Goal: Task Accomplishment & Management: Manage account settings

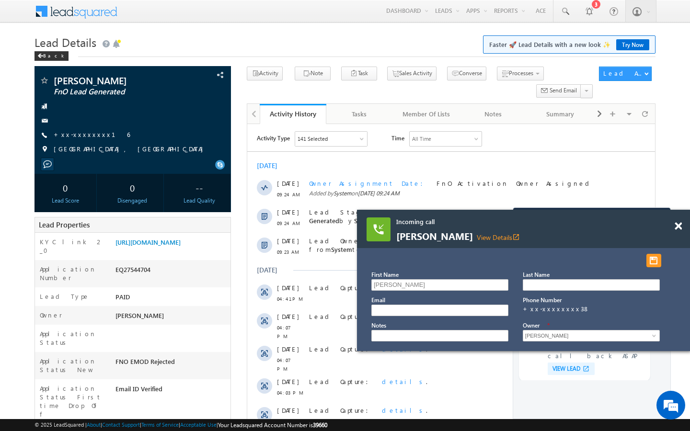
scroll to position [3738, 0]
click at [92, 135] on link "+xx-xxxxxxxx16" at bounding box center [92, 134] width 76 height 8
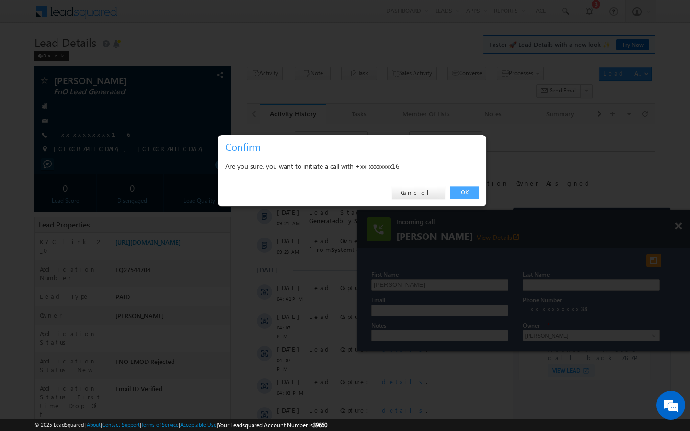
click at [463, 195] on link "OK" at bounding box center [464, 192] width 29 height 13
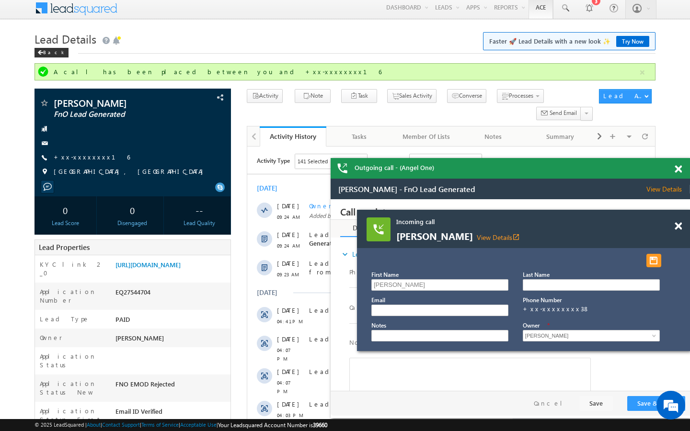
scroll to position [0, 0]
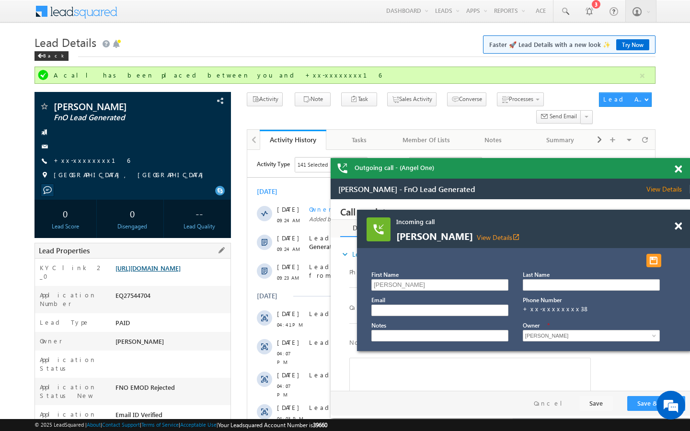
click at [181, 272] on link "https://angelbroking1-pk3em7sa.customui-test.leadsquared.com?leadId=41a36545-44…" at bounding box center [147, 268] width 65 height 8
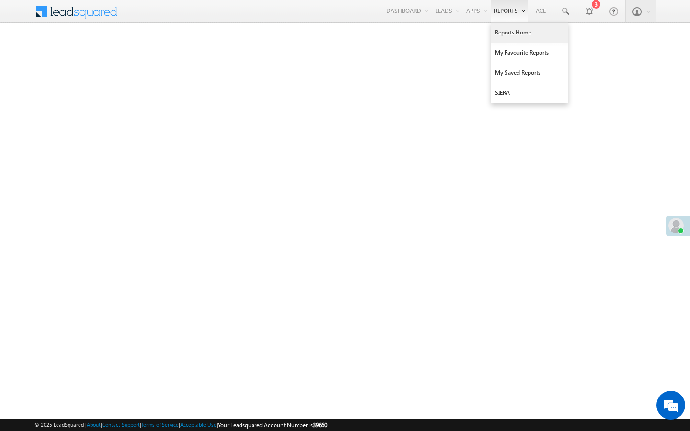
click at [508, 33] on link "Reports Home" at bounding box center [529, 33] width 77 height 20
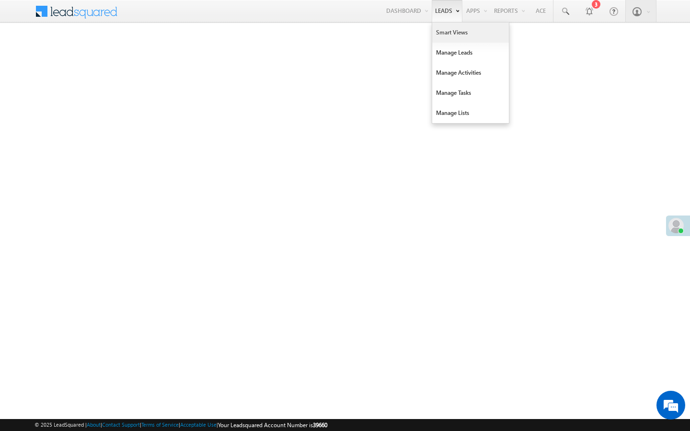
click at [436, 29] on link "Smart Views" at bounding box center [470, 33] width 77 height 20
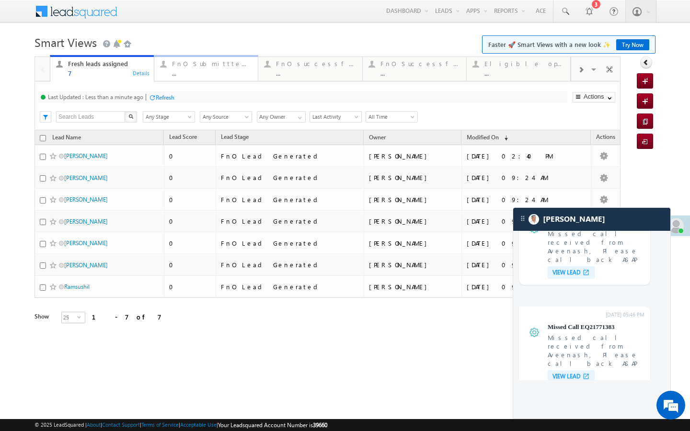
click at [186, 76] on div "..." at bounding box center [212, 72] width 80 height 7
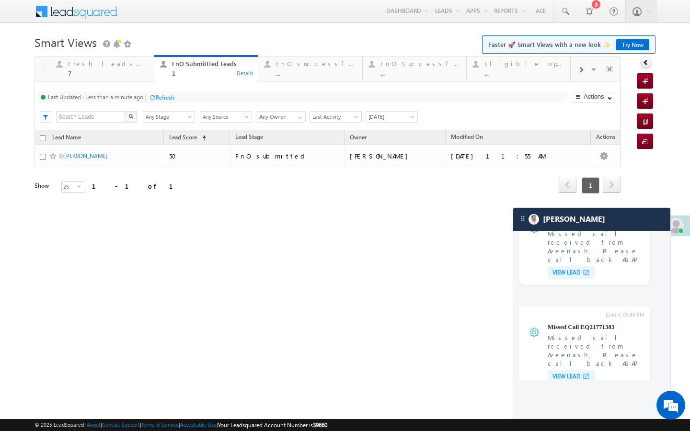
click at [169, 100] on div "Refresh" at bounding box center [165, 97] width 19 height 7
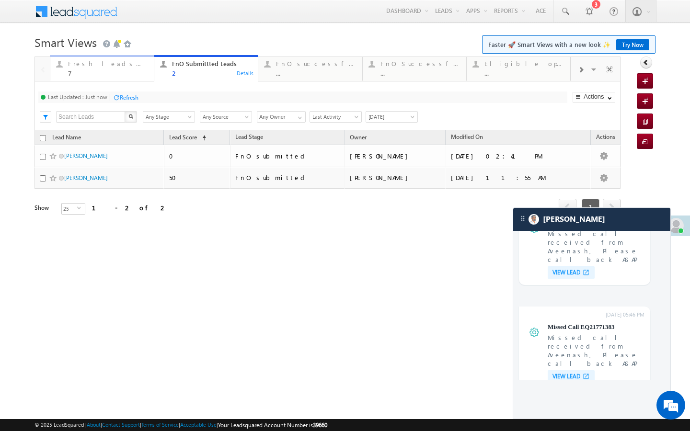
click at [137, 76] on div "7" at bounding box center [108, 72] width 80 height 7
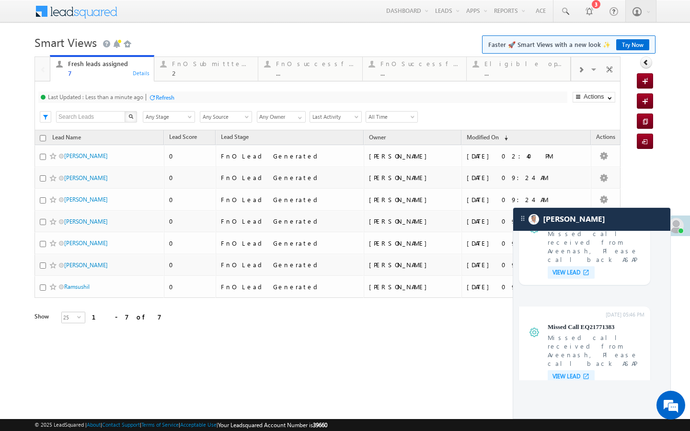
click at [159, 93] on div "Refresh" at bounding box center [161, 96] width 26 height 9
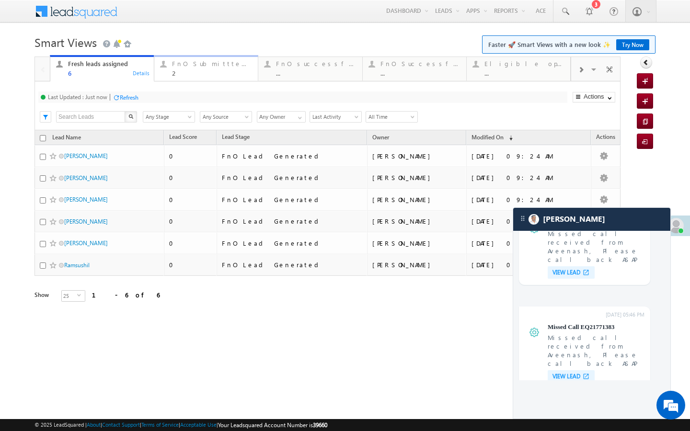
click at [181, 74] on div "2" at bounding box center [212, 72] width 80 height 7
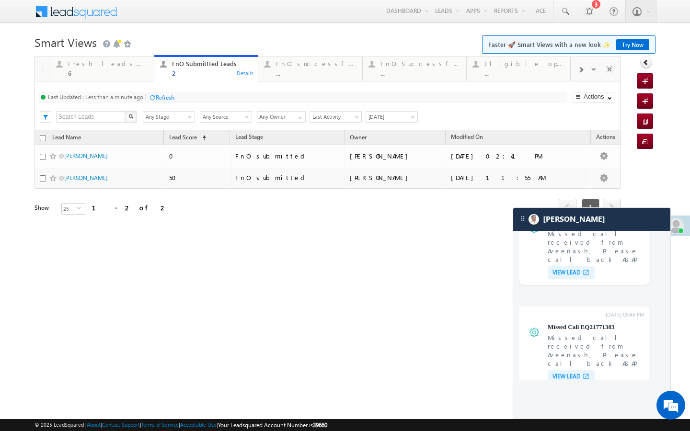
click at [157, 96] on div "Refresh" at bounding box center [165, 97] width 19 height 7
click at [144, 66] on div "Fresh leads assigned" at bounding box center [108, 64] width 80 height 8
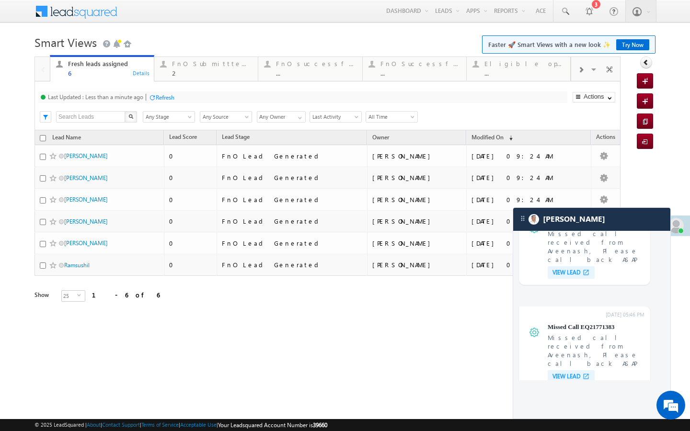
click at [160, 94] on div "Refresh" at bounding box center [165, 97] width 19 height 7
click at [295, 71] on div "..." at bounding box center [316, 72] width 80 height 7
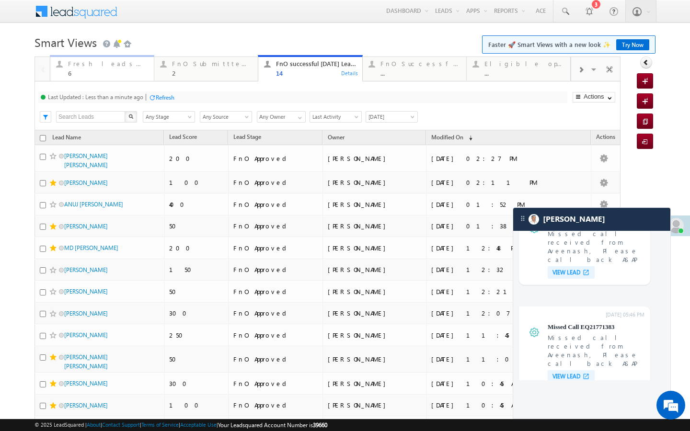
click at [126, 65] on div "Fresh leads assigned" at bounding box center [108, 64] width 80 height 8
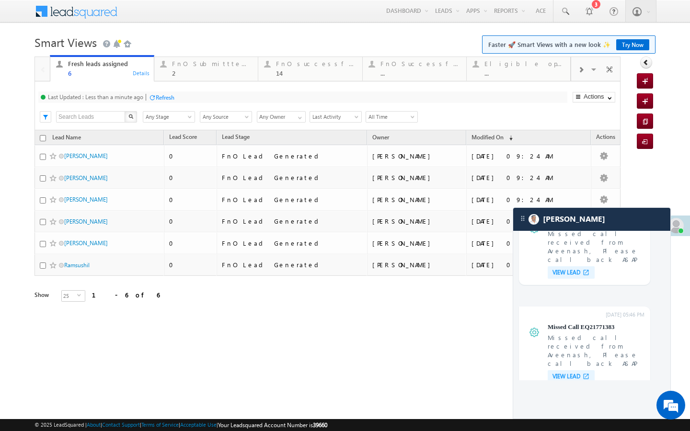
click at [157, 95] on div "Refresh" at bounding box center [165, 97] width 19 height 7
click at [189, 75] on div "2" at bounding box center [212, 72] width 80 height 7
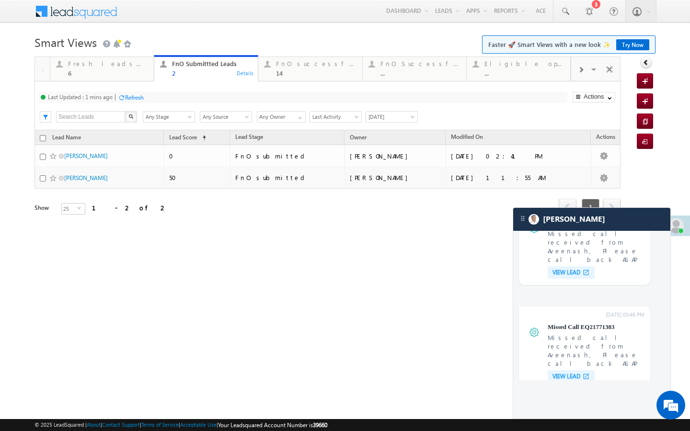
click at [144, 97] on div "Refresh" at bounding box center [134, 97] width 19 height 7
drag, startPoint x: 132, startPoint y: 65, endPoint x: 142, endPoint y: 91, distance: 27.3
click at [132, 65] on div "Fresh leads assigned" at bounding box center [108, 64] width 80 height 8
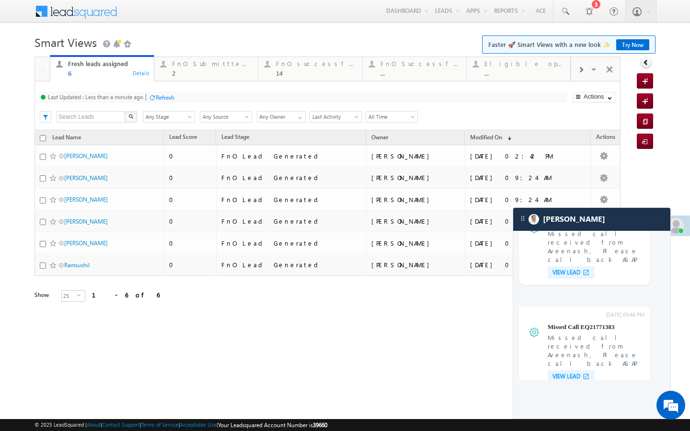
click at [165, 100] on div "Refresh" at bounding box center [165, 97] width 19 height 7
click at [174, 74] on div "2" at bounding box center [212, 72] width 80 height 7
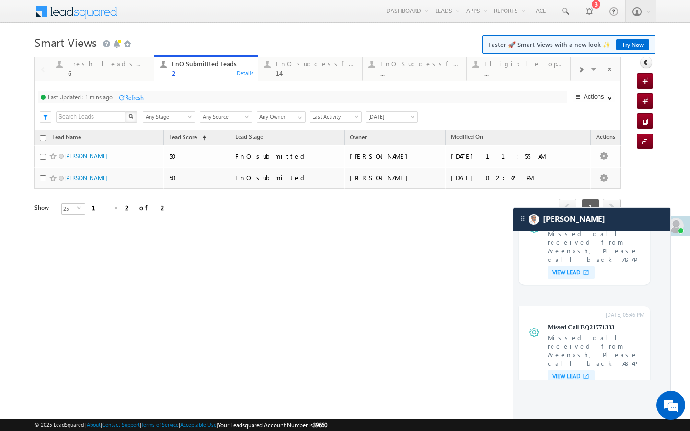
click at [135, 96] on div "Refresh" at bounding box center [134, 97] width 19 height 7
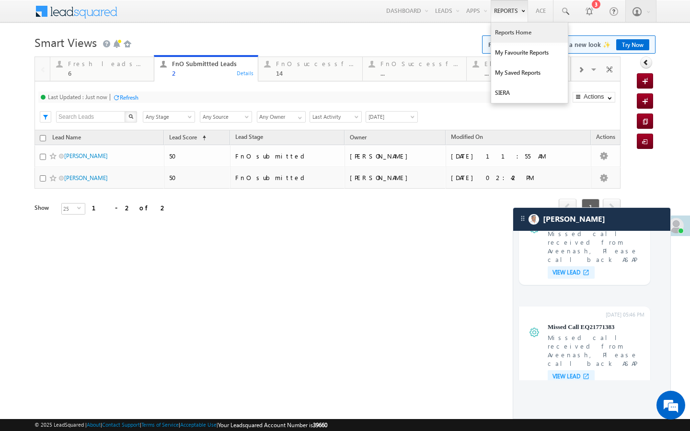
click at [508, 31] on link "Reports Home" at bounding box center [529, 33] width 77 height 20
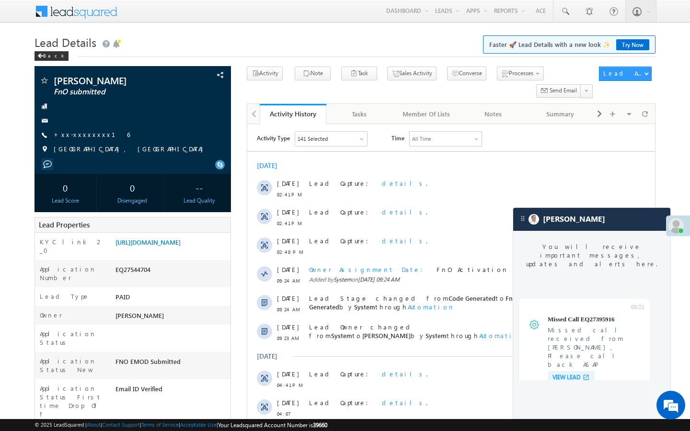
scroll to position [3628, 0]
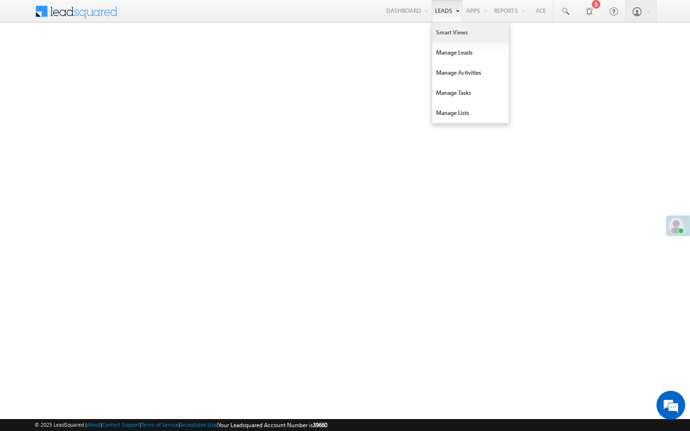
click at [441, 29] on link "Smart Views" at bounding box center [470, 33] width 77 height 20
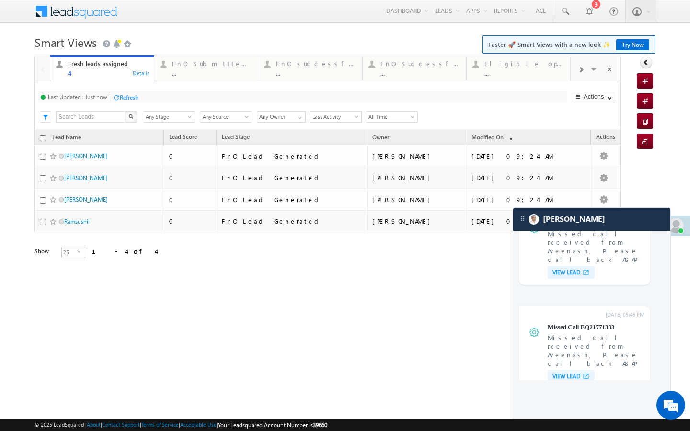
click at [198, 89] on div "Last Updated : Just now Refresh Refreshing... Search X Lead Stage Any Stage Any…" at bounding box center [327, 105] width 586 height 49
click at [203, 80] on link "FnO Submittted Leads ... Details" at bounding box center [206, 68] width 104 height 26
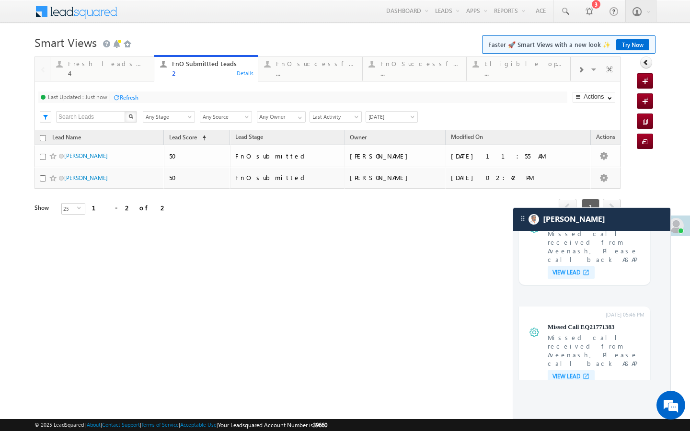
click at [585, 73] on div at bounding box center [580, 69] width 19 height 22
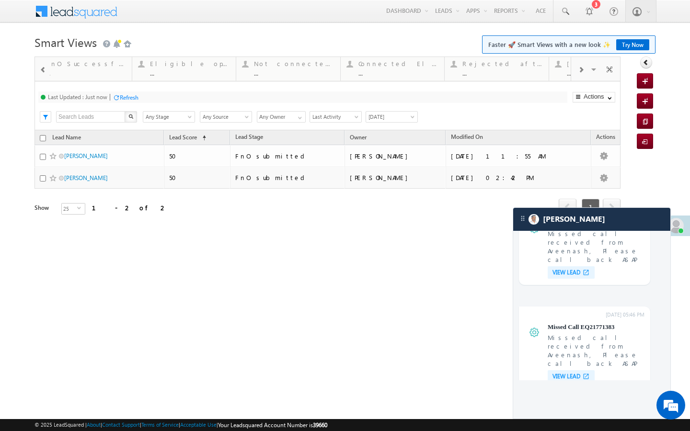
click at [585, 73] on div at bounding box center [580, 69] width 19 height 22
click at [585, 73] on div "Visible Tabs Fresh leads assigned Default FnO Submittted Leads Default FnO succ…" at bounding box center [596, 68] width 50 height 23
click at [547, 75] on div "..." at bounding box center [524, 72] width 79 height 7
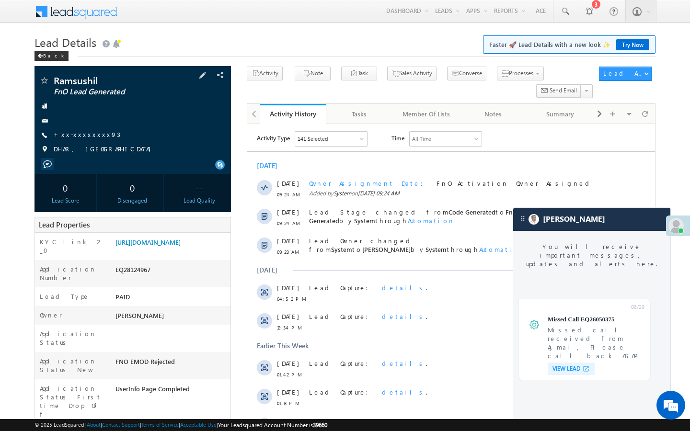
scroll to position [3738, 0]
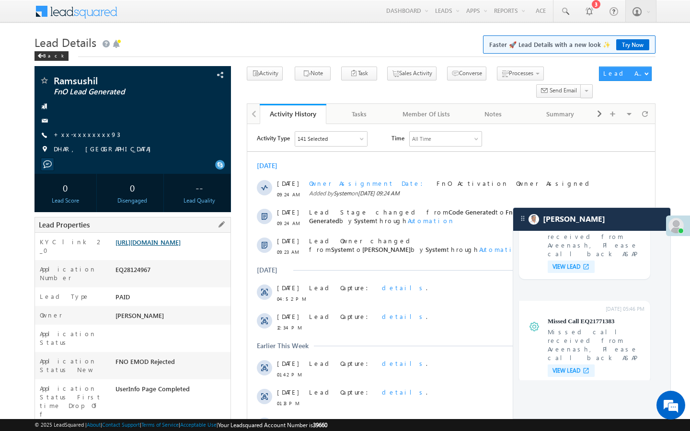
click at [181, 246] on link "[URL][DOMAIN_NAME]" at bounding box center [147, 242] width 65 height 8
click at [87, 136] on link "+xx-xxxxxxxx93" at bounding box center [87, 134] width 67 height 8
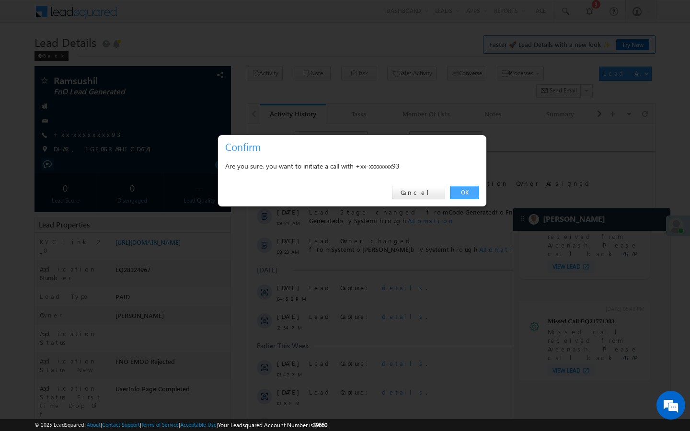
click at [469, 192] on link "OK" at bounding box center [464, 192] width 29 height 13
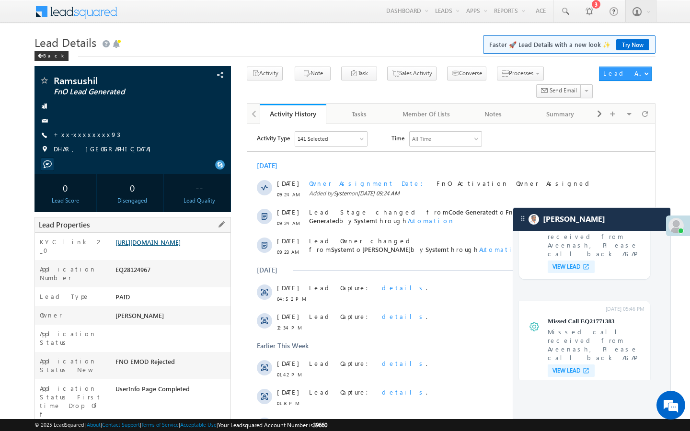
click at [181, 246] on link "https://angelbroking1-pk3em7sa.customui-test.leadsquared.com?leadId=c9721bd2-f8…" at bounding box center [147, 242] width 65 height 8
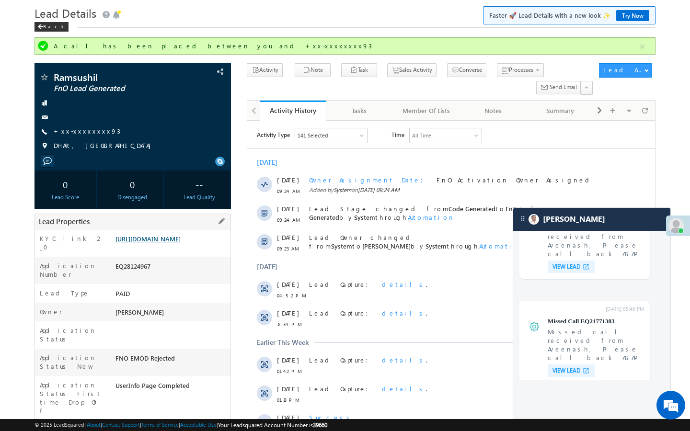
scroll to position [0, 0]
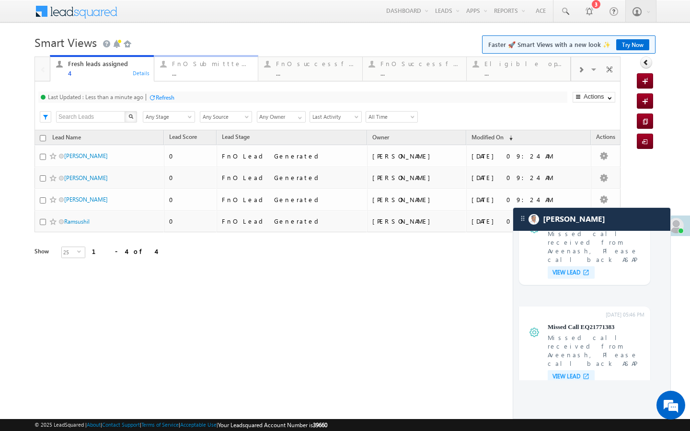
click at [176, 74] on div "..." at bounding box center [212, 72] width 80 height 7
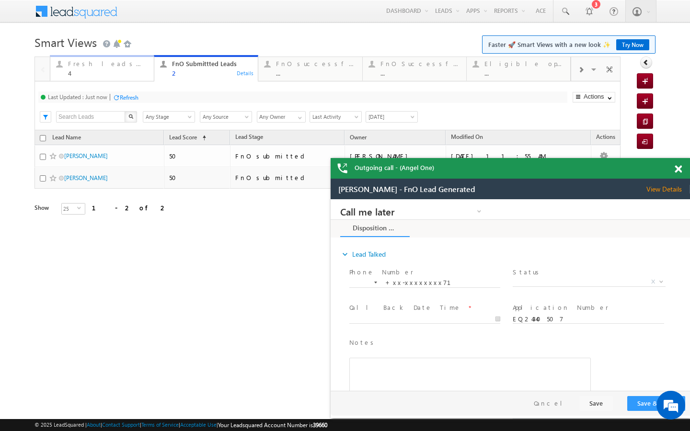
click at [127, 65] on div "Fresh leads assigned" at bounding box center [108, 64] width 80 height 8
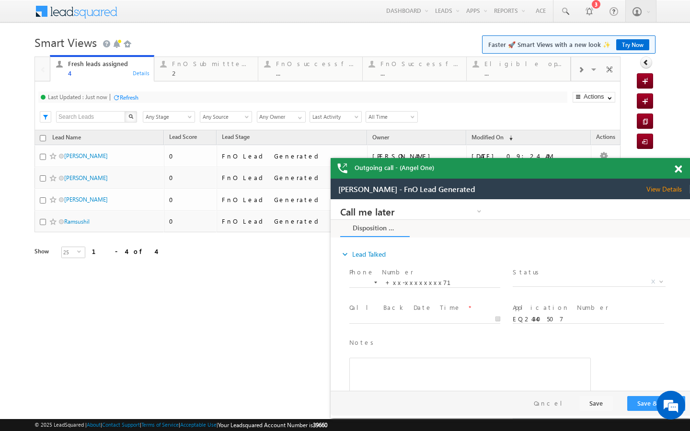
click at [128, 100] on div "Refresh" at bounding box center [129, 97] width 19 height 7
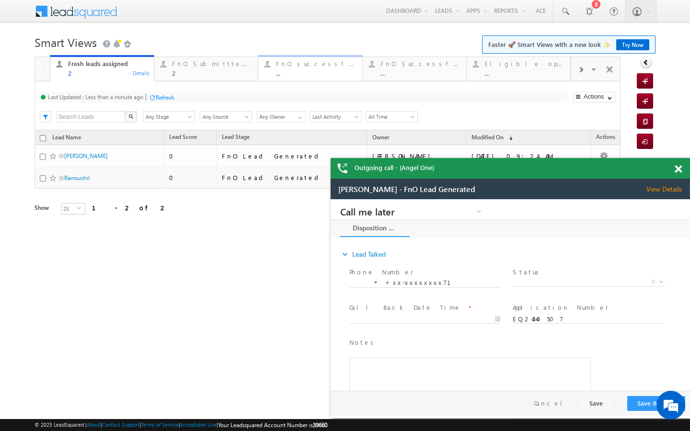
click at [295, 68] on div "FnO successful today Leads ..." at bounding box center [316, 67] width 80 height 19
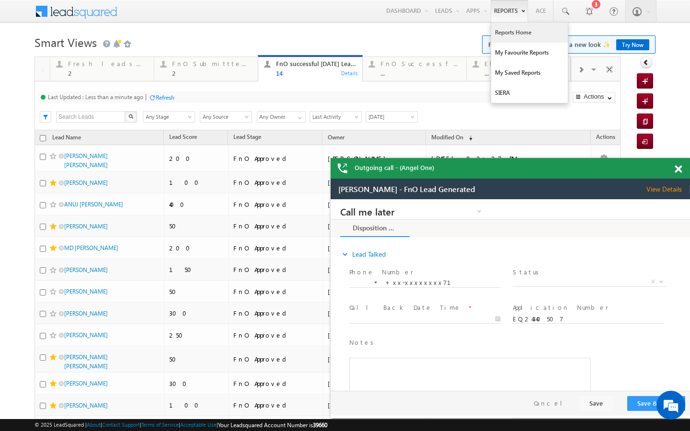
click at [503, 33] on link "Reports Home" at bounding box center [529, 33] width 77 height 20
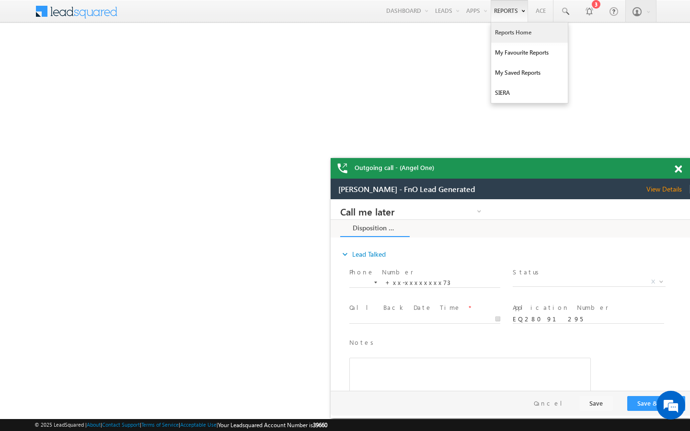
click at [498, 27] on link "Reports Home" at bounding box center [529, 33] width 77 height 20
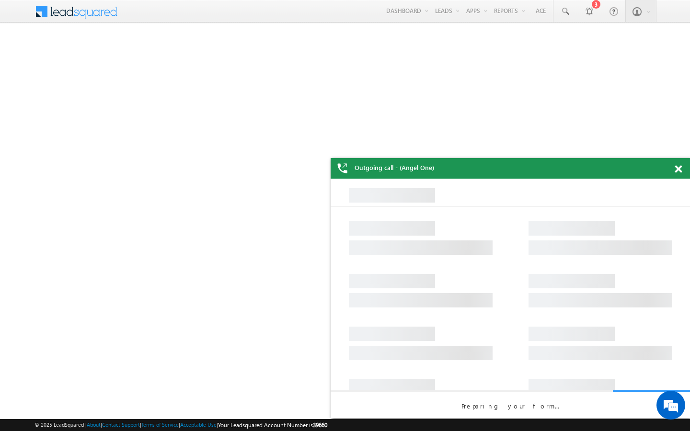
click at [678, 169] on span at bounding box center [677, 169] width 7 height 8
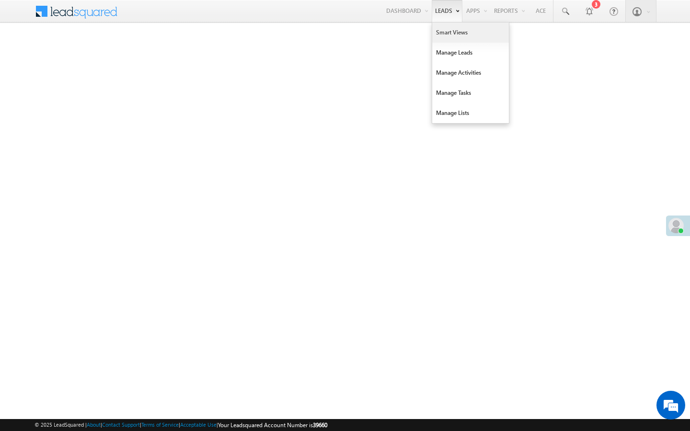
click at [437, 34] on link "Smart Views" at bounding box center [470, 33] width 77 height 20
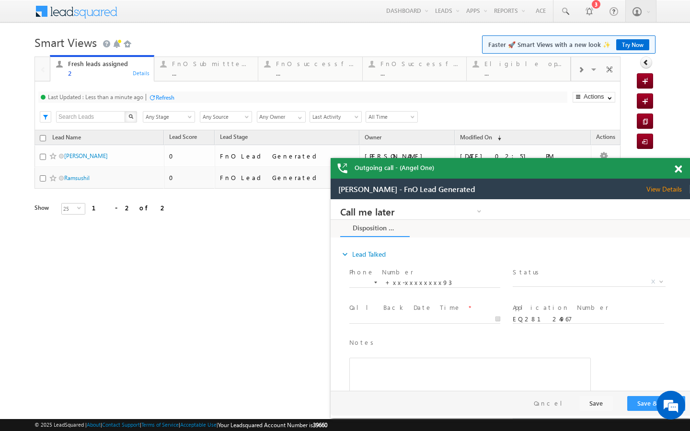
click at [190, 85] on div "Last Updated : Less than a minute ago Refresh Refreshing... Search X Lead Stage…" at bounding box center [327, 105] width 586 height 49
click at [190, 78] on link "FnO Submittted Leads ... Details" at bounding box center [206, 68] width 104 height 26
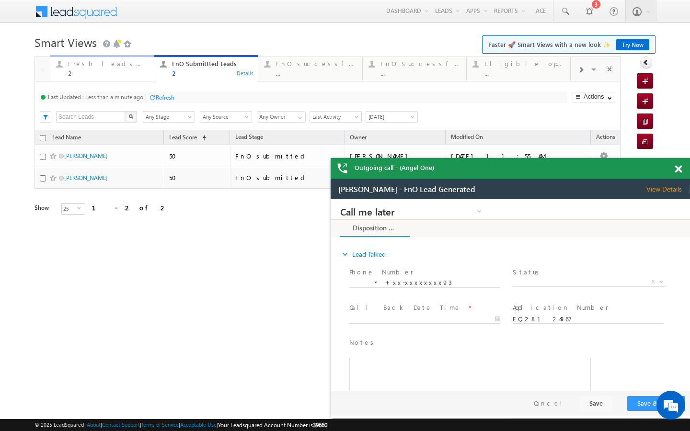
click at [142, 78] on link "Fresh leads assigned 2 Details" at bounding box center [102, 68] width 104 height 26
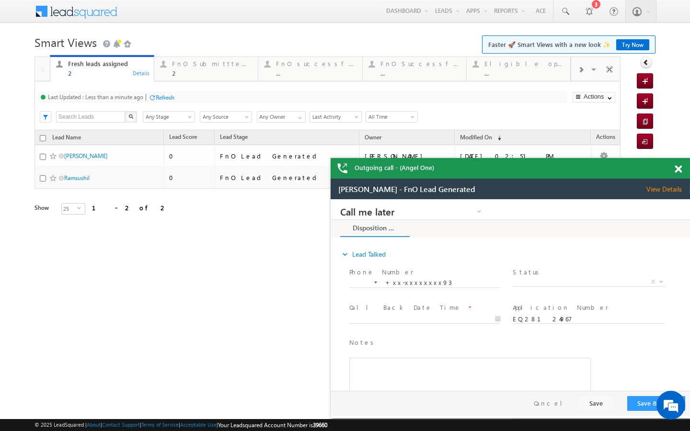
click at [158, 98] on div "Refresh" at bounding box center [165, 97] width 19 height 7
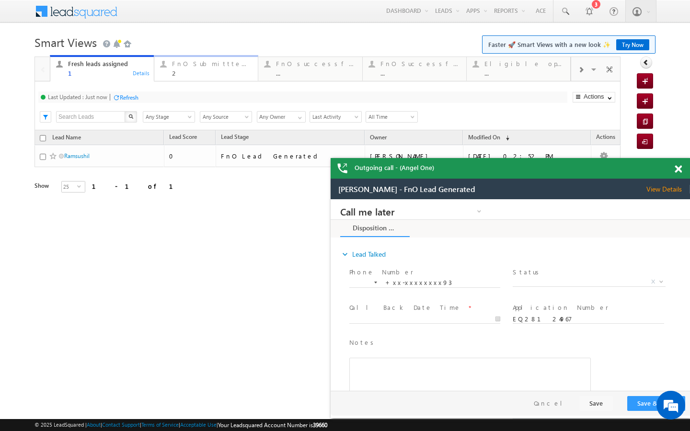
click at [222, 70] on div "2" at bounding box center [212, 72] width 80 height 7
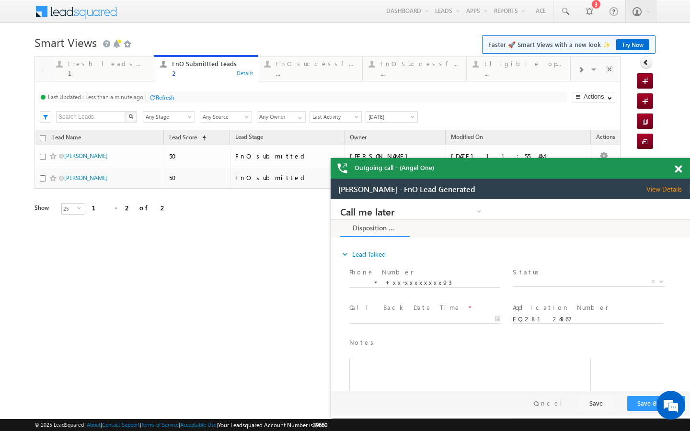
click at [150, 98] on div at bounding box center [151, 97] width 7 height 7
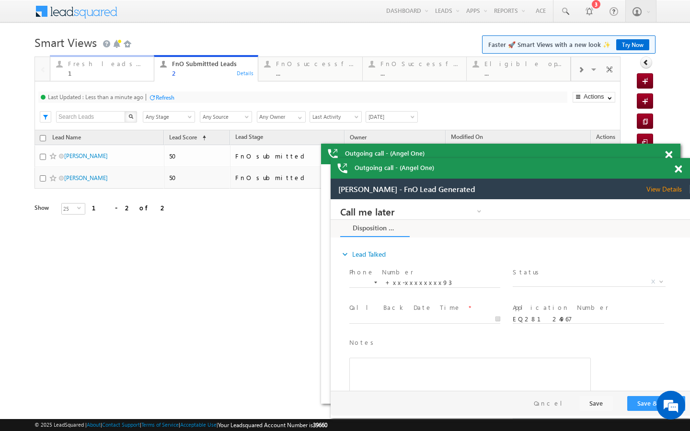
drag, startPoint x: 143, startPoint y: 77, endPoint x: 152, endPoint y: 103, distance: 28.0
click at [143, 77] on link "Fresh leads assigned 1 Details" at bounding box center [102, 68] width 104 height 26
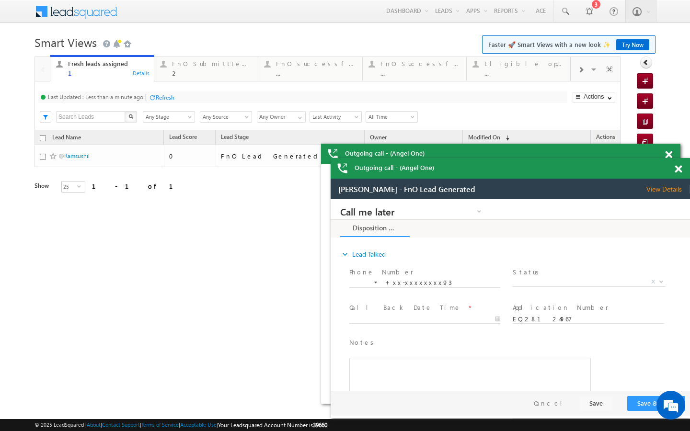
click at [154, 100] on div at bounding box center [151, 97] width 7 height 7
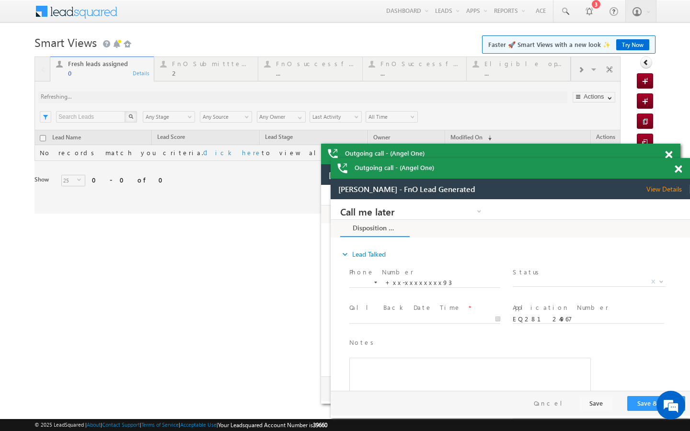
click at [197, 73] on div at bounding box center [327, 135] width 586 height 157
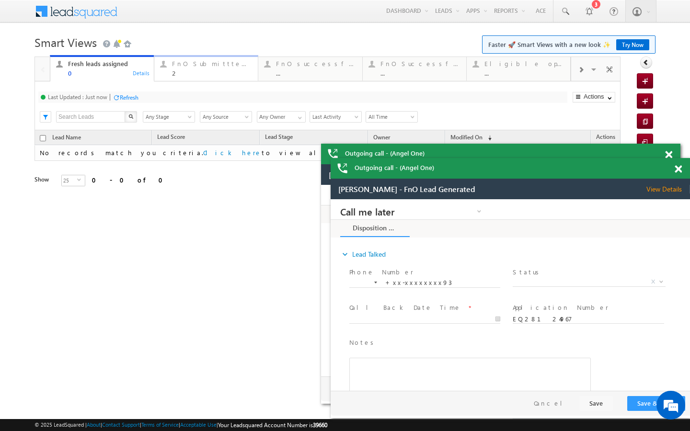
click at [224, 77] on link "FnO Submittted Leads 2 Details" at bounding box center [206, 68] width 104 height 26
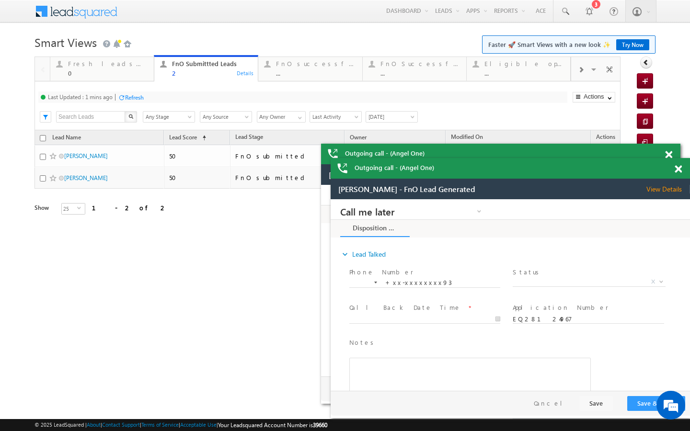
click at [147, 100] on div "Last Updated : 1 mins ago Refresh Refreshing..." at bounding box center [302, 96] width 529 height 11
click at [137, 98] on div "Refresh" at bounding box center [134, 97] width 19 height 7
click at [294, 74] on div "..." at bounding box center [316, 72] width 80 height 7
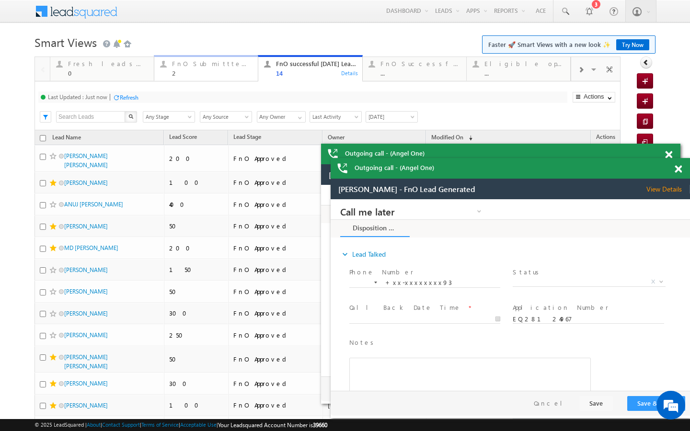
click at [217, 59] on div "FnO Submittted Leads 2" at bounding box center [212, 67] width 80 height 19
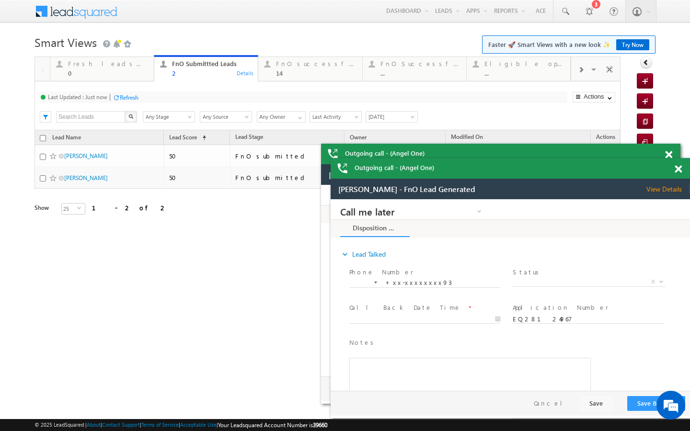
click at [142, 95] on div "Last Updated : Just now Refresh Refreshing..." at bounding box center [302, 96] width 529 height 11
click at [129, 95] on div "Refresh" at bounding box center [129, 97] width 19 height 7
click at [135, 94] on div "Refresh" at bounding box center [129, 97] width 19 height 7
click at [279, 76] on div "14" at bounding box center [316, 72] width 80 height 7
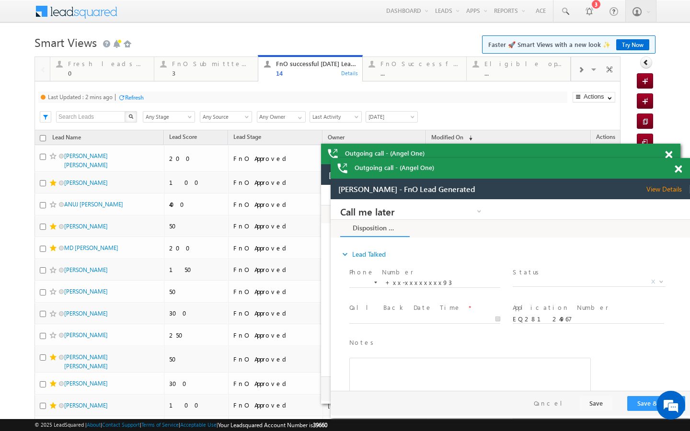
click at [125, 96] on div at bounding box center [121, 97] width 7 height 7
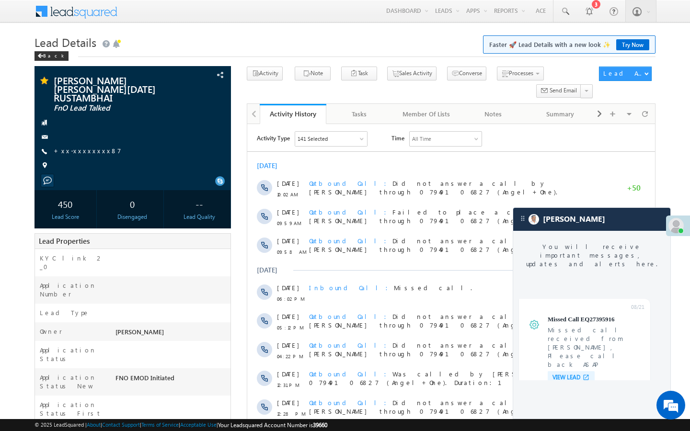
scroll to position [3628, 0]
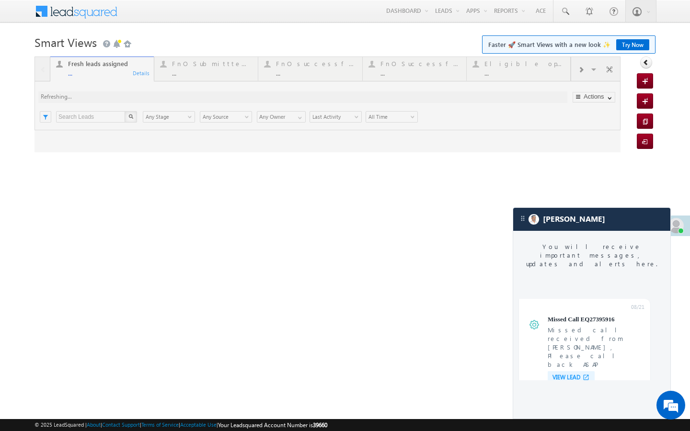
scroll to position [3651, 0]
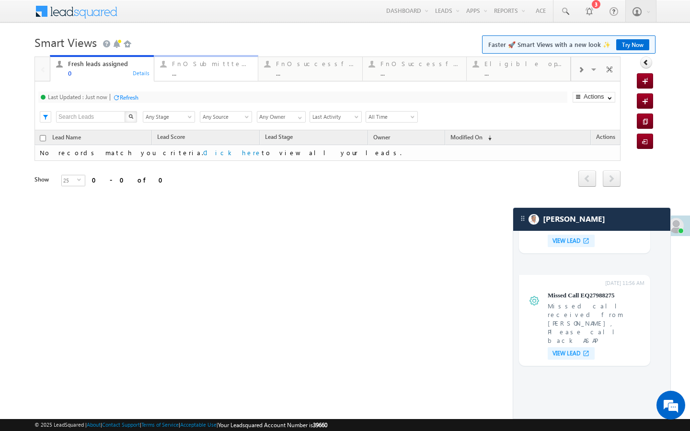
click at [229, 69] on div "FnO Submittted Leads ..." at bounding box center [212, 67] width 80 height 19
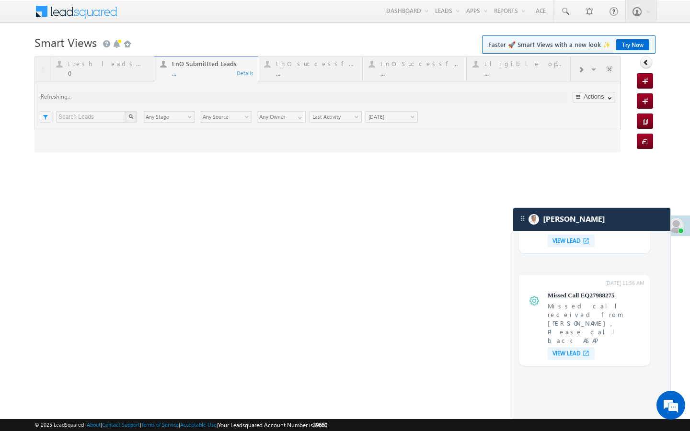
scroll to position [0, 0]
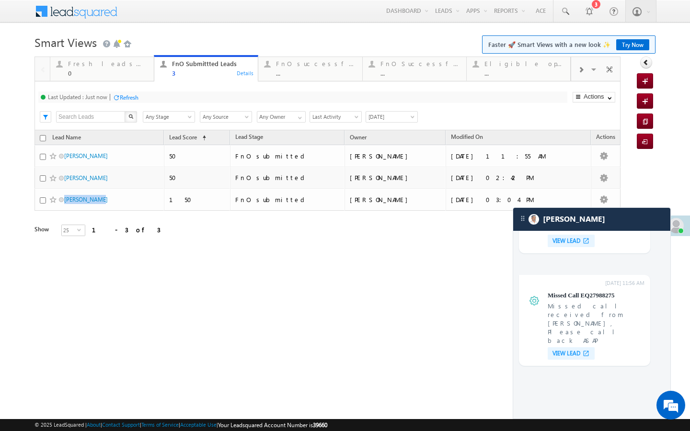
click at [265, 83] on div "Last Updated : Just now Refresh Refreshing... Search X Lead Stage Any Stage Any…" at bounding box center [327, 105] width 586 height 49
click at [274, 64] on div "FnO successful today Leads ... Details" at bounding box center [310, 67] width 102 height 19
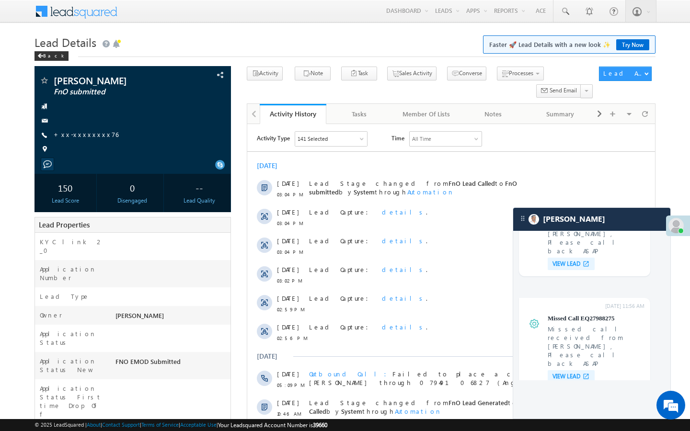
scroll to position [3628, 0]
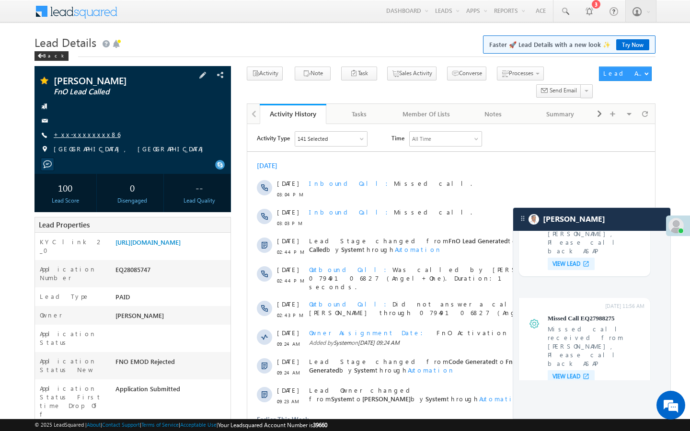
click at [81, 134] on link "+xx-xxxxxxxx86" at bounding box center [87, 134] width 67 height 8
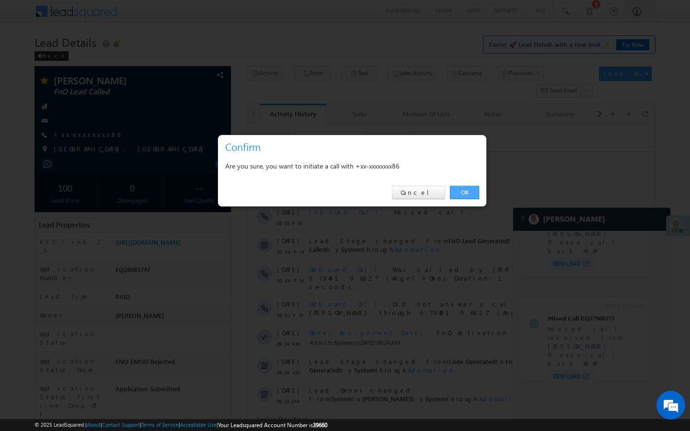
click at [459, 195] on link "OK" at bounding box center [464, 192] width 29 height 13
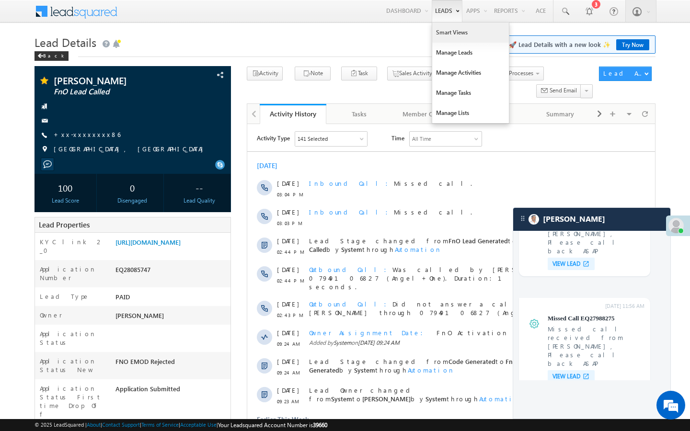
click at [439, 31] on link "Smart Views" at bounding box center [470, 33] width 77 height 20
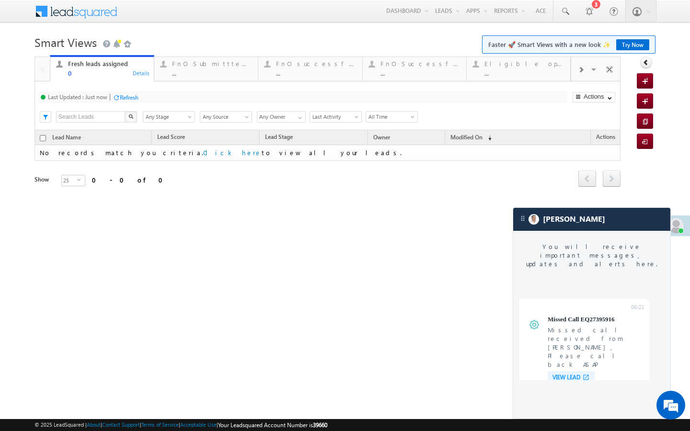
scroll to position [3628, 0]
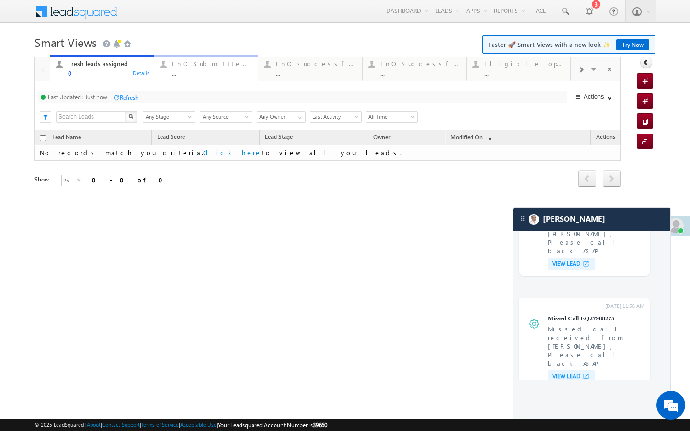
click at [193, 73] on div "..." at bounding box center [212, 72] width 80 height 7
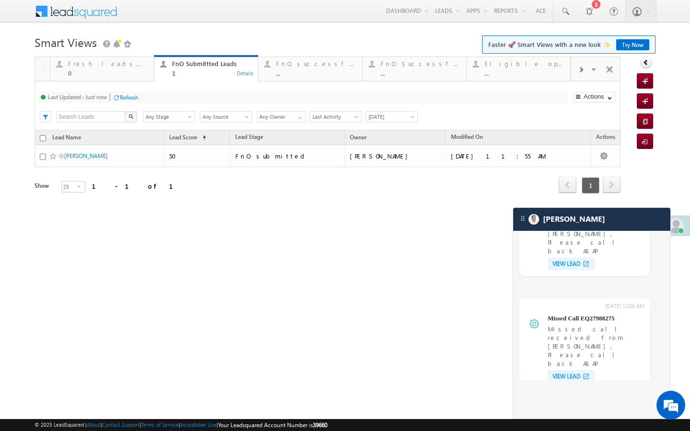
scroll to position [0, 0]
click at [272, 70] on div "FnO successful today Leads ... Details" at bounding box center [310, 67] width 102 height 19
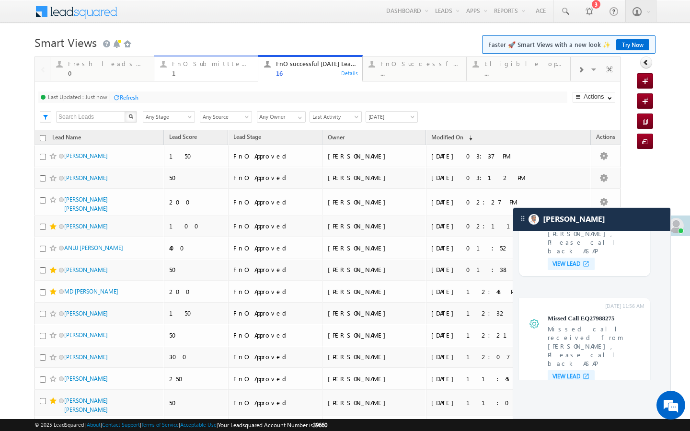
drag, startPoint x: 197, startPoint y: 76, endPoint x: 186, endPoint y: 85, distance: 13.6
click at [197, 76] on div "1" at bounding box center [212, 72] width 80 height 7
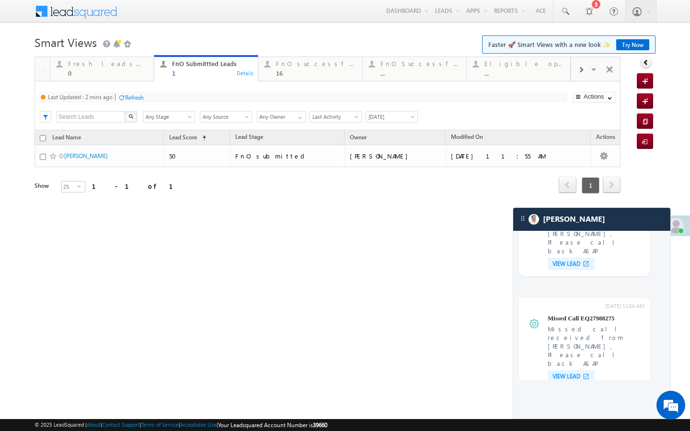
click at [132, 97] on div "Refresh" at bounding box center [134, 97] width 19 height 7
